Goal: Task Accomplishment & Management: Use online tool/utility

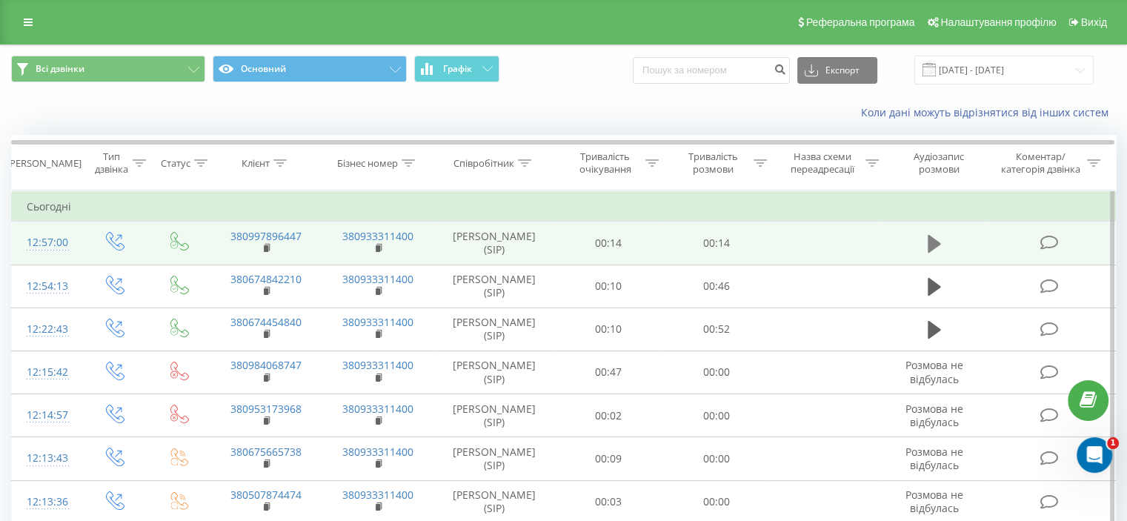
click at [922, 235] on td at bounding box center [934, 242] width 104 height 43
click at [933, 236] on icon at bounding box center [933, 243] width 13 height 21
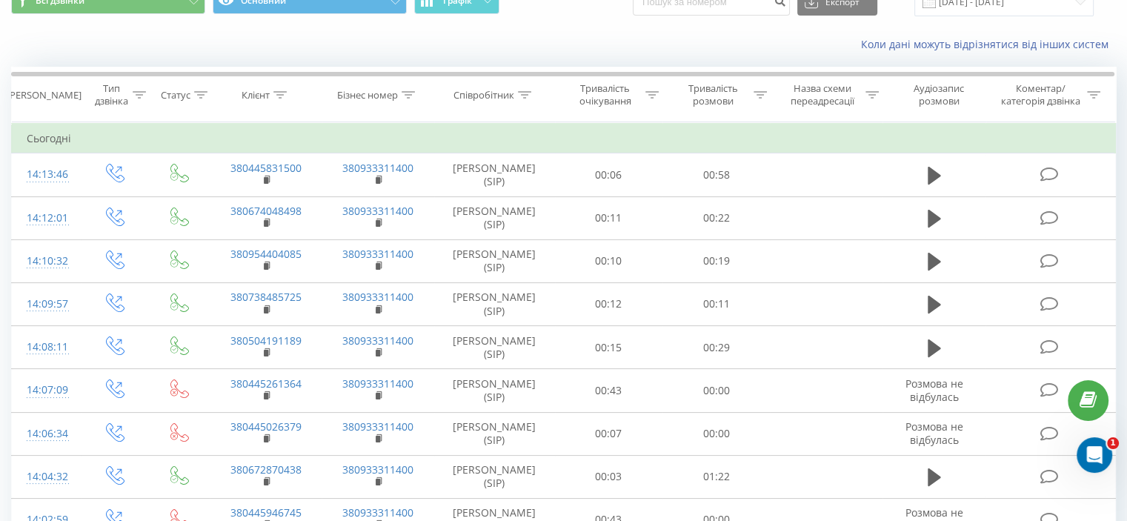
scroll to position [39, 0]
